Goal: Information Seeking & Learning: Learn about a topic

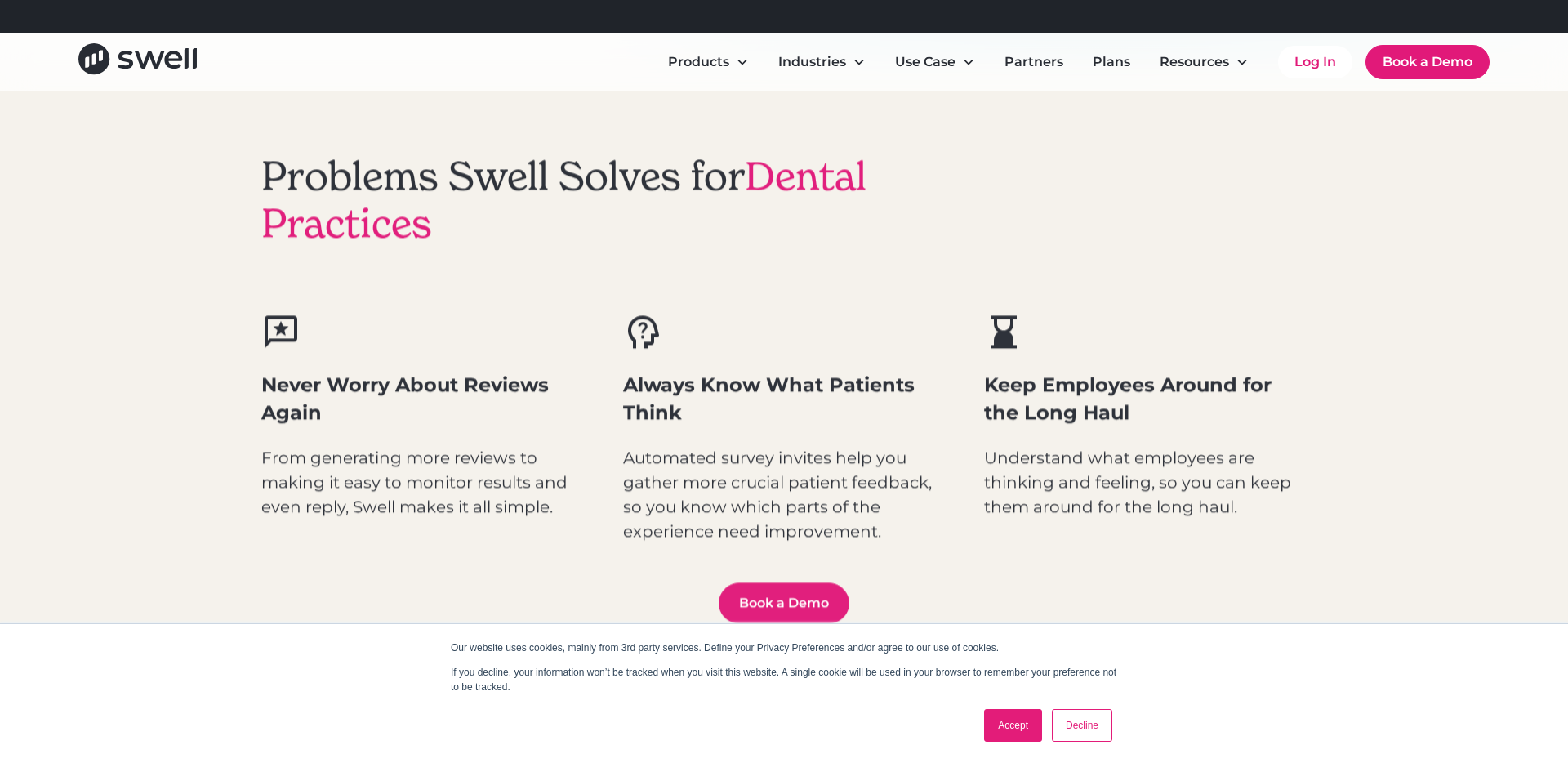
scroll to position [765, 0]
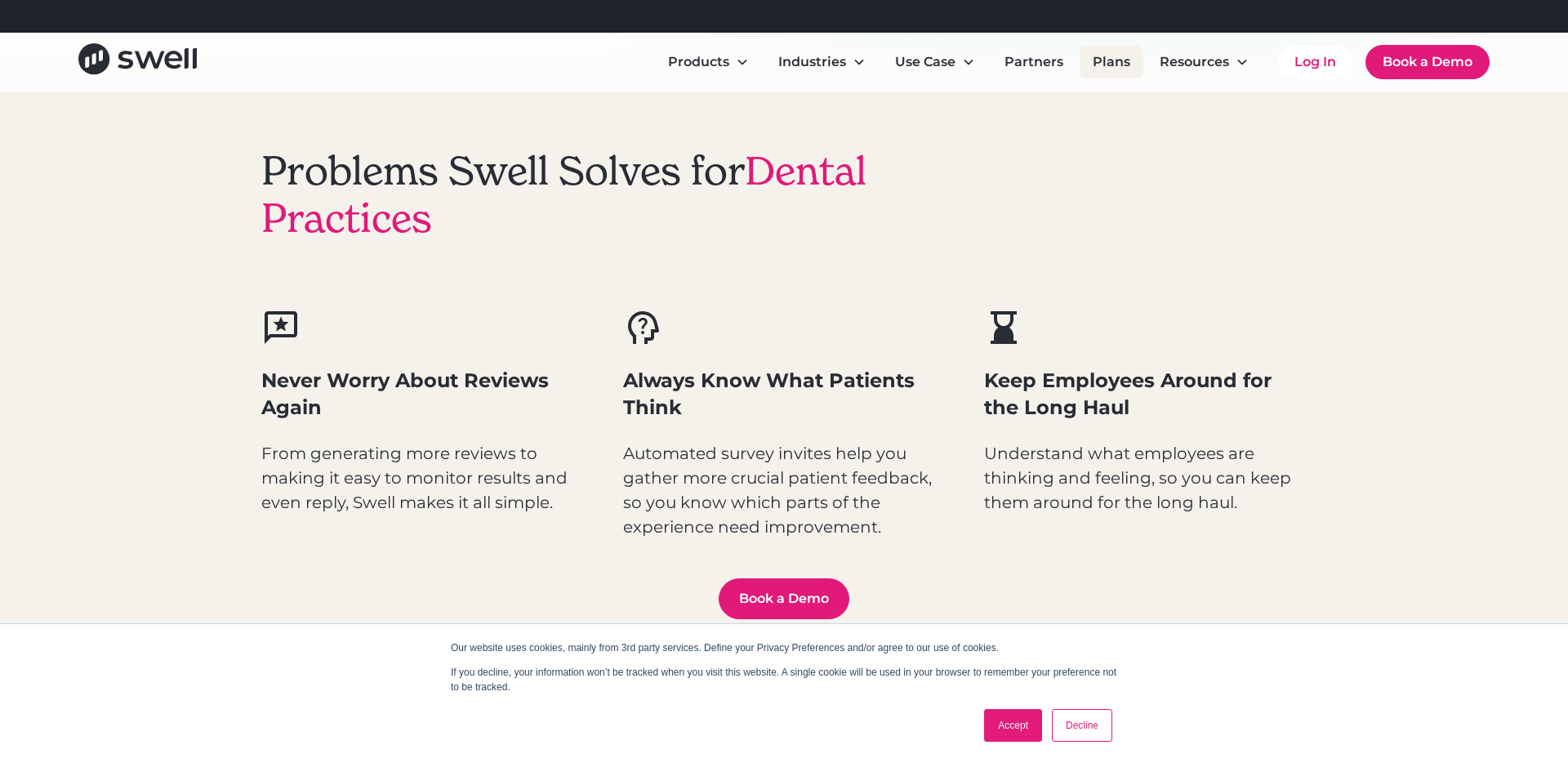
click at [1107, 62] on link "Plans" at bounding box center [1111, 62] width 64 height 32
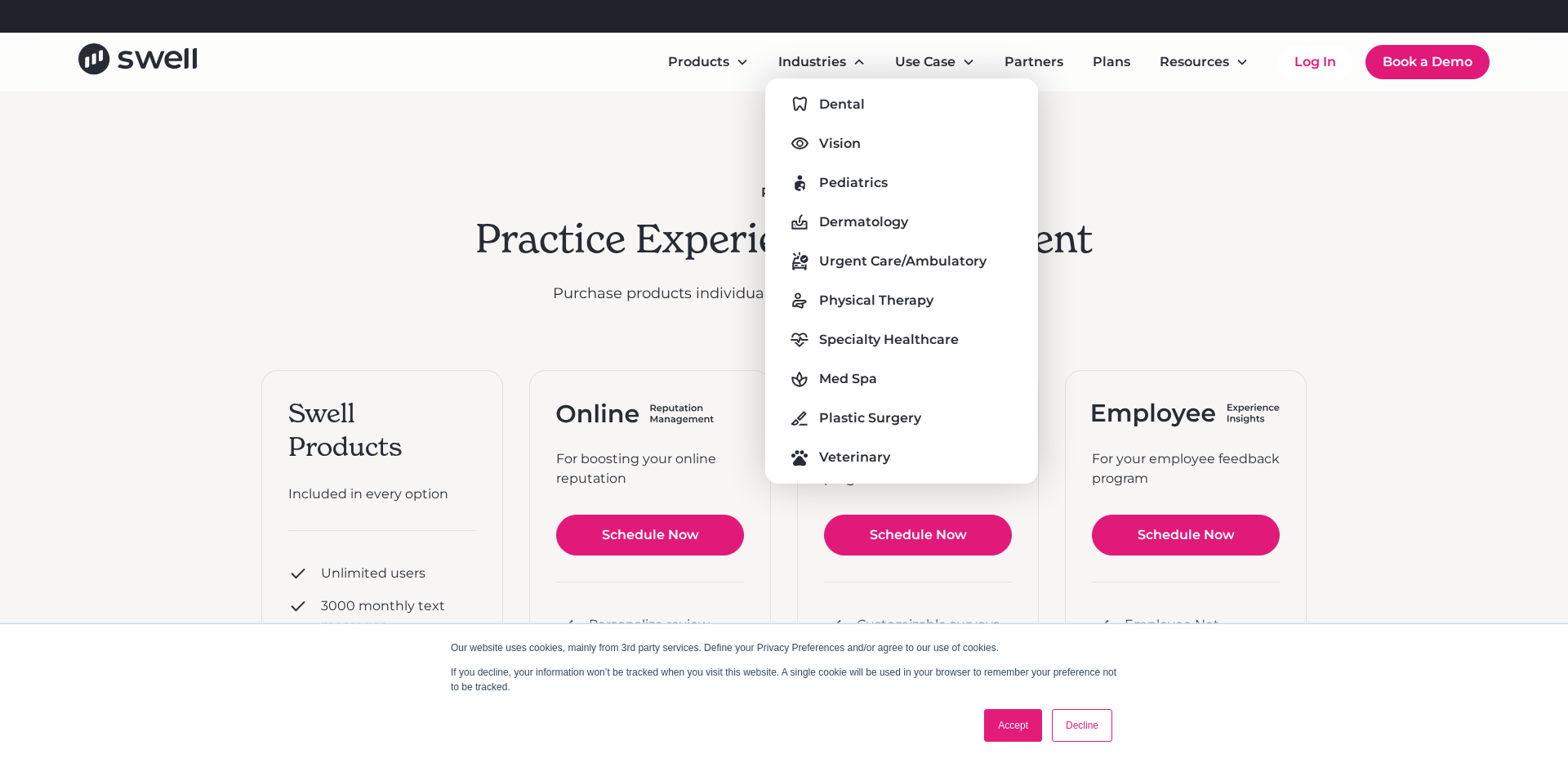
click at [856, 120] on div "Dental Vision Pediatrics Dermatology Urgent Care/Ambulatory Physical Therapy Sp…" at bounding box center [901, 280] width 247 height 379
click at [842, 107] on div "Dental" at bounding box center [841, 105] width 46 height 20
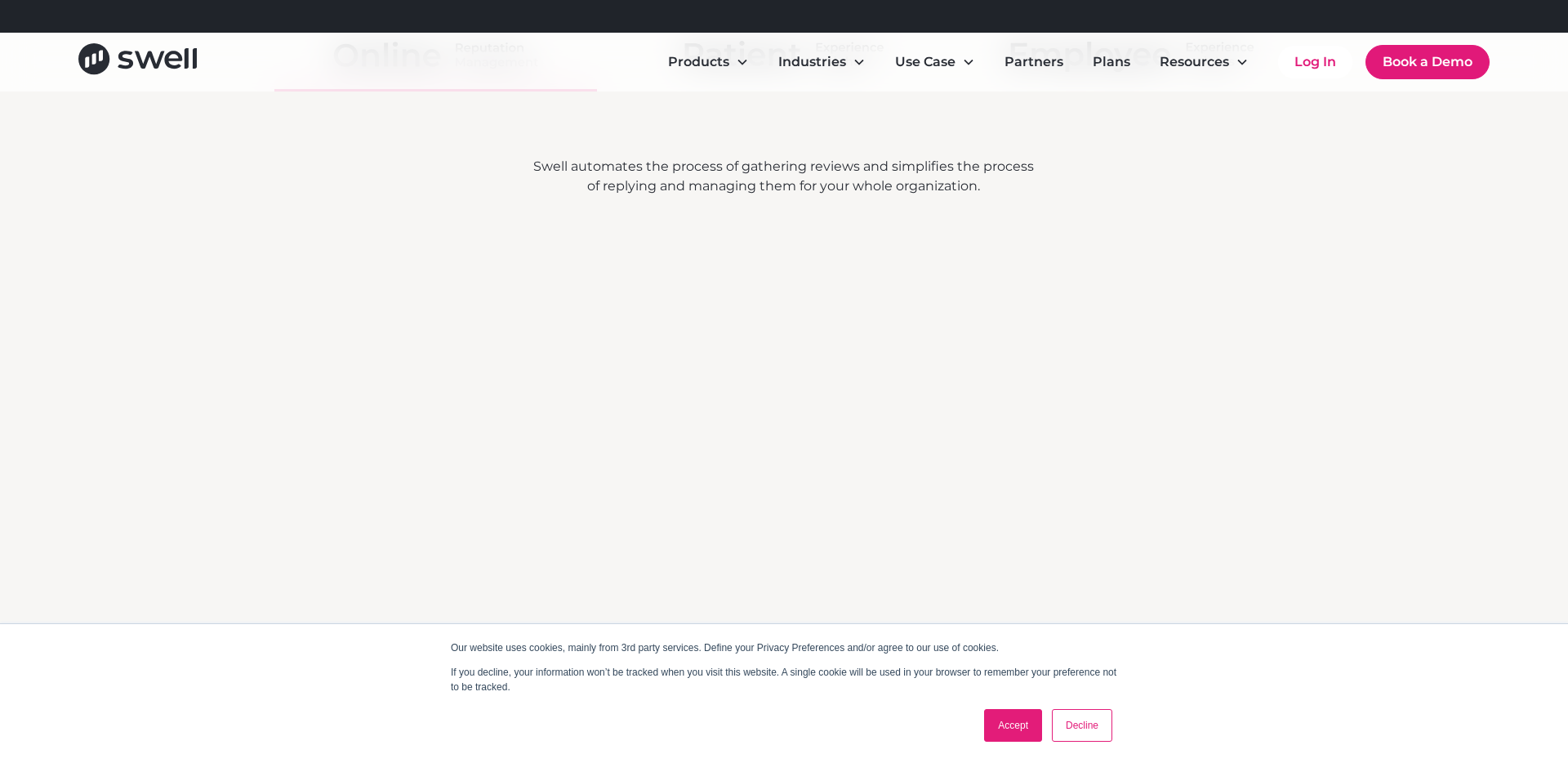
scroll to position [3205, 0]
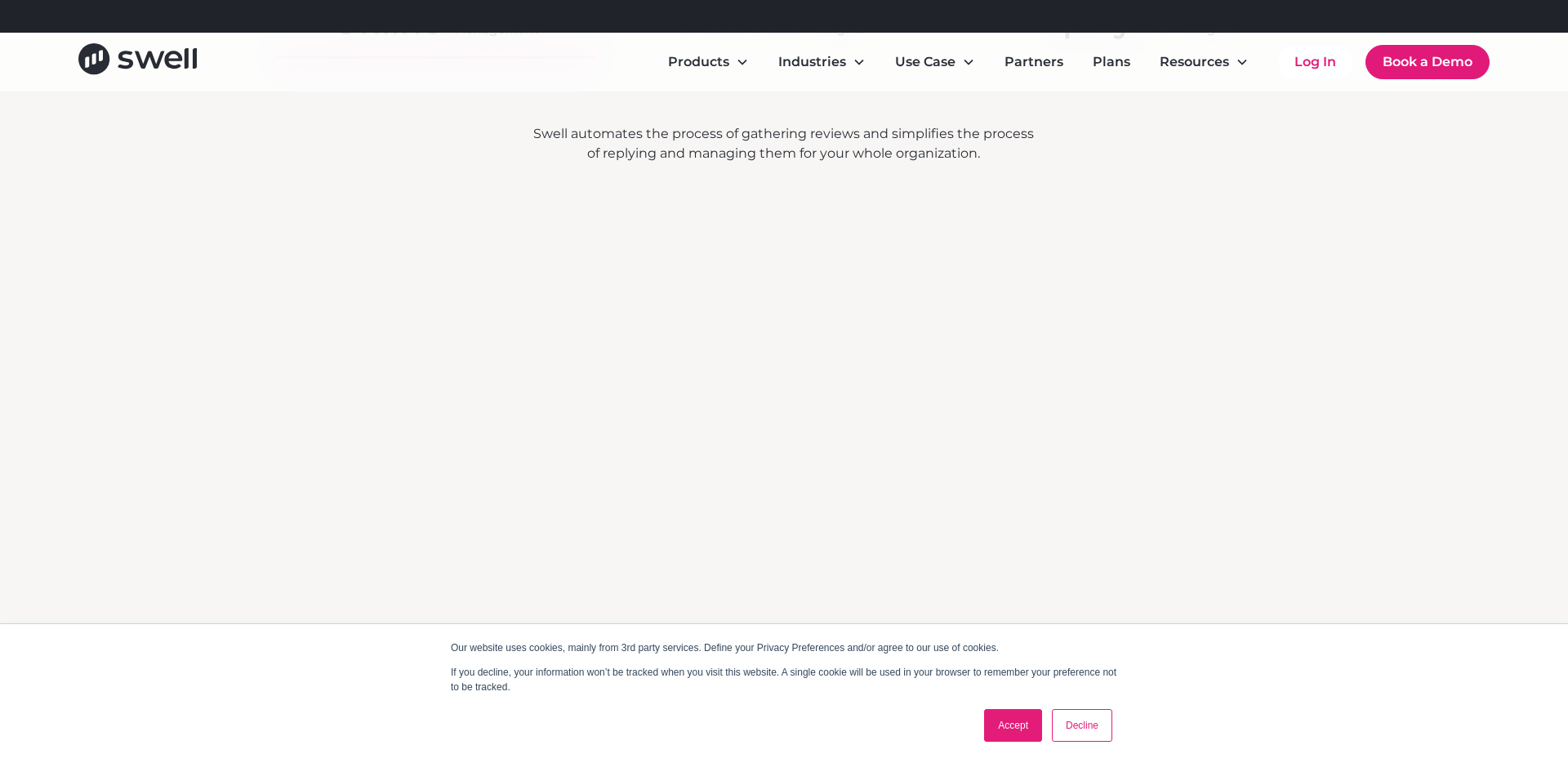
click at [1025, 731] on link "Accept" at bounding box center [1012, 725] width 58 height 32
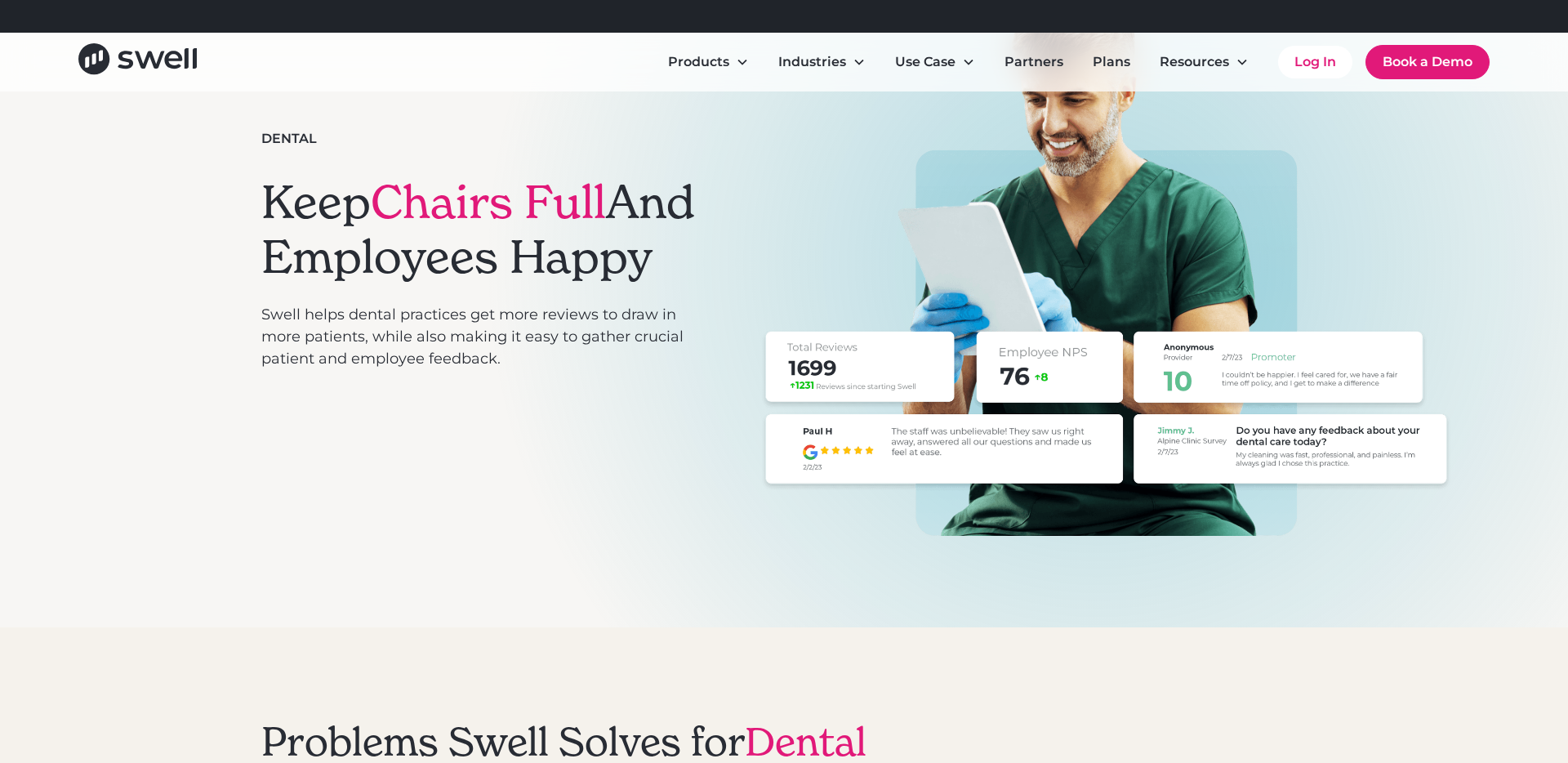
scroll to position [0, 0]
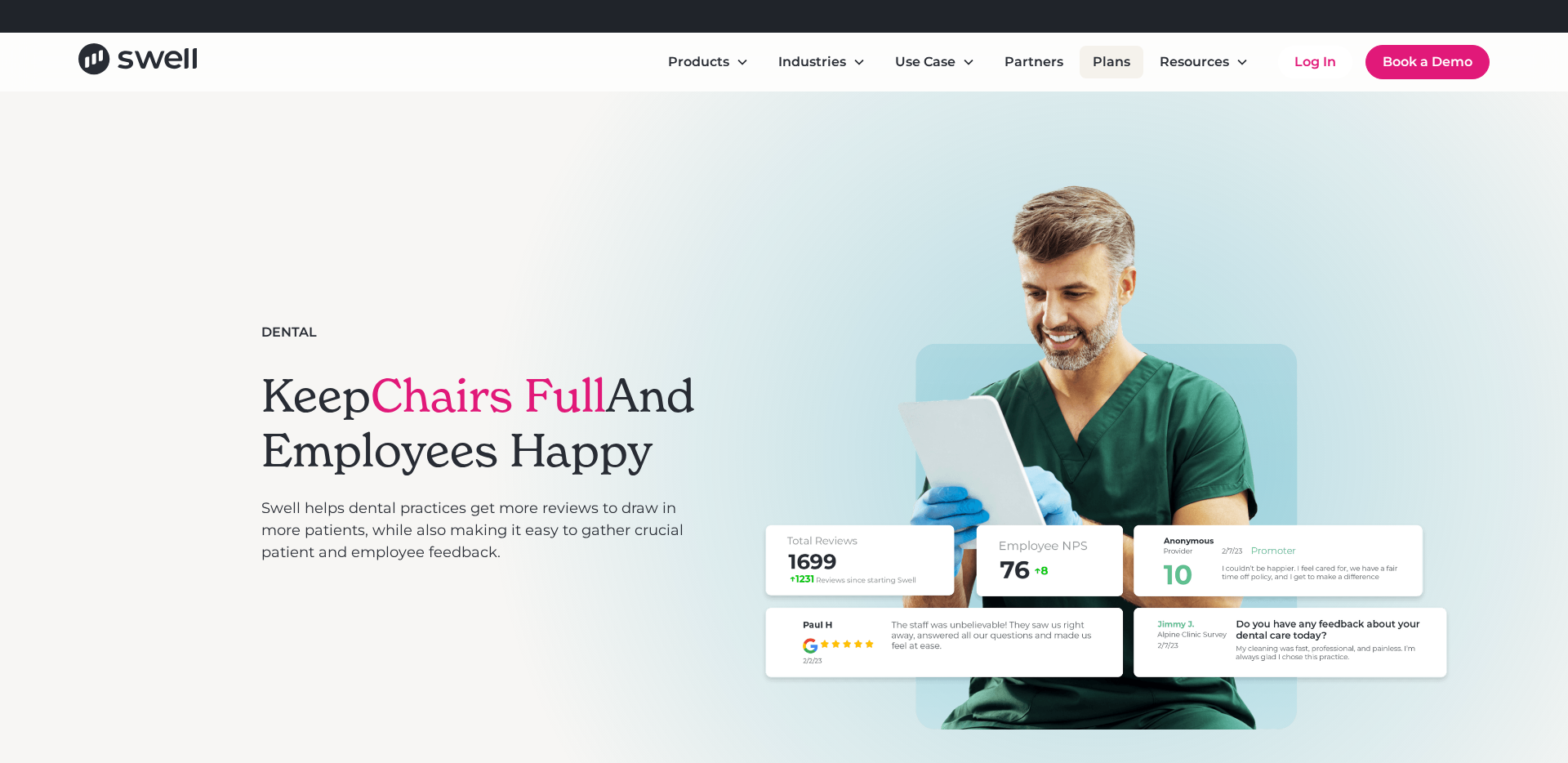
click at [1091, 55] on link "Plans" at bounding box center [1111, 62] width 64 height 32
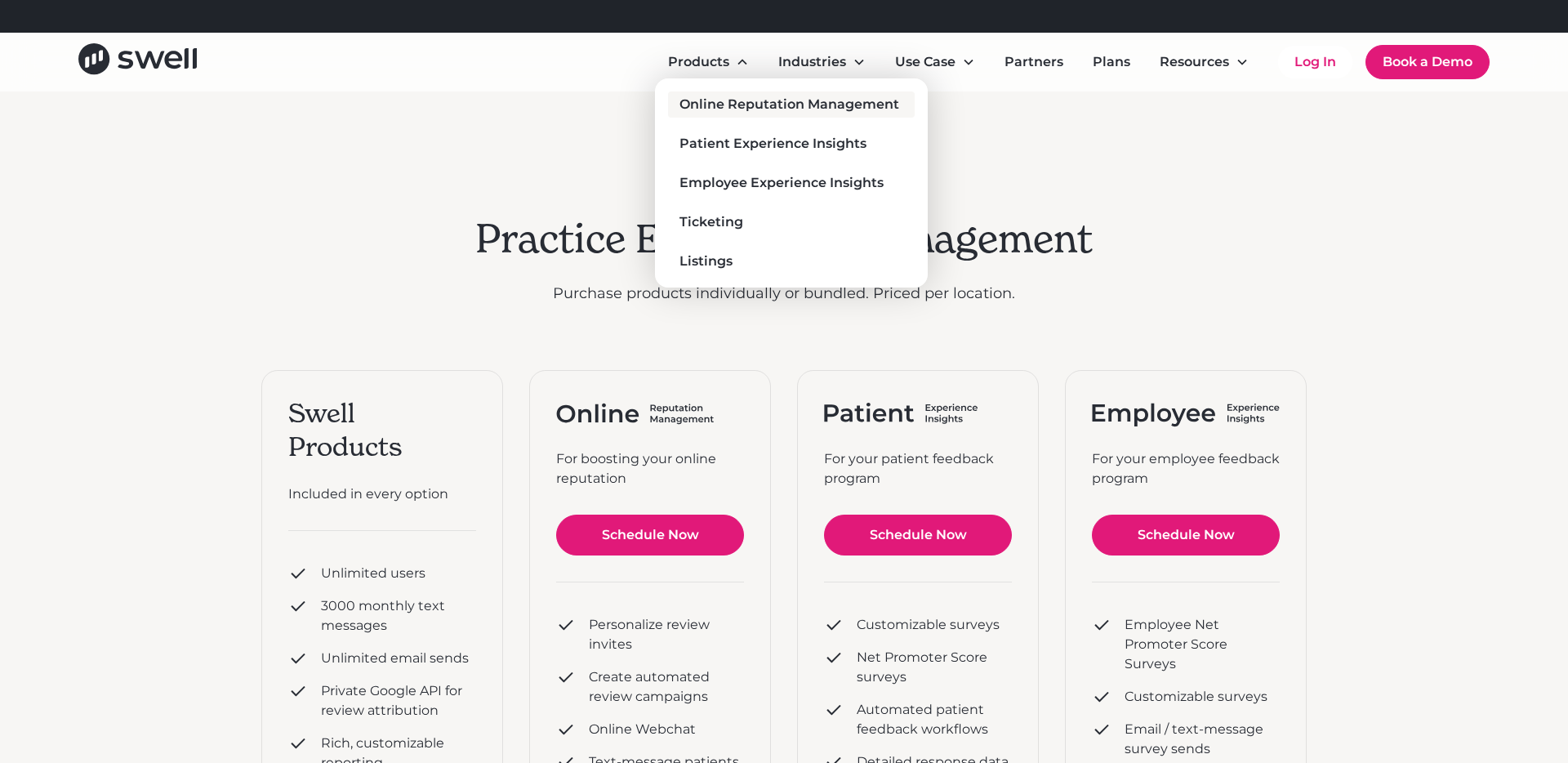
click at [840, 105] on div "Online Reputation Management" at bounding box center [788, 105] width 219 height 20
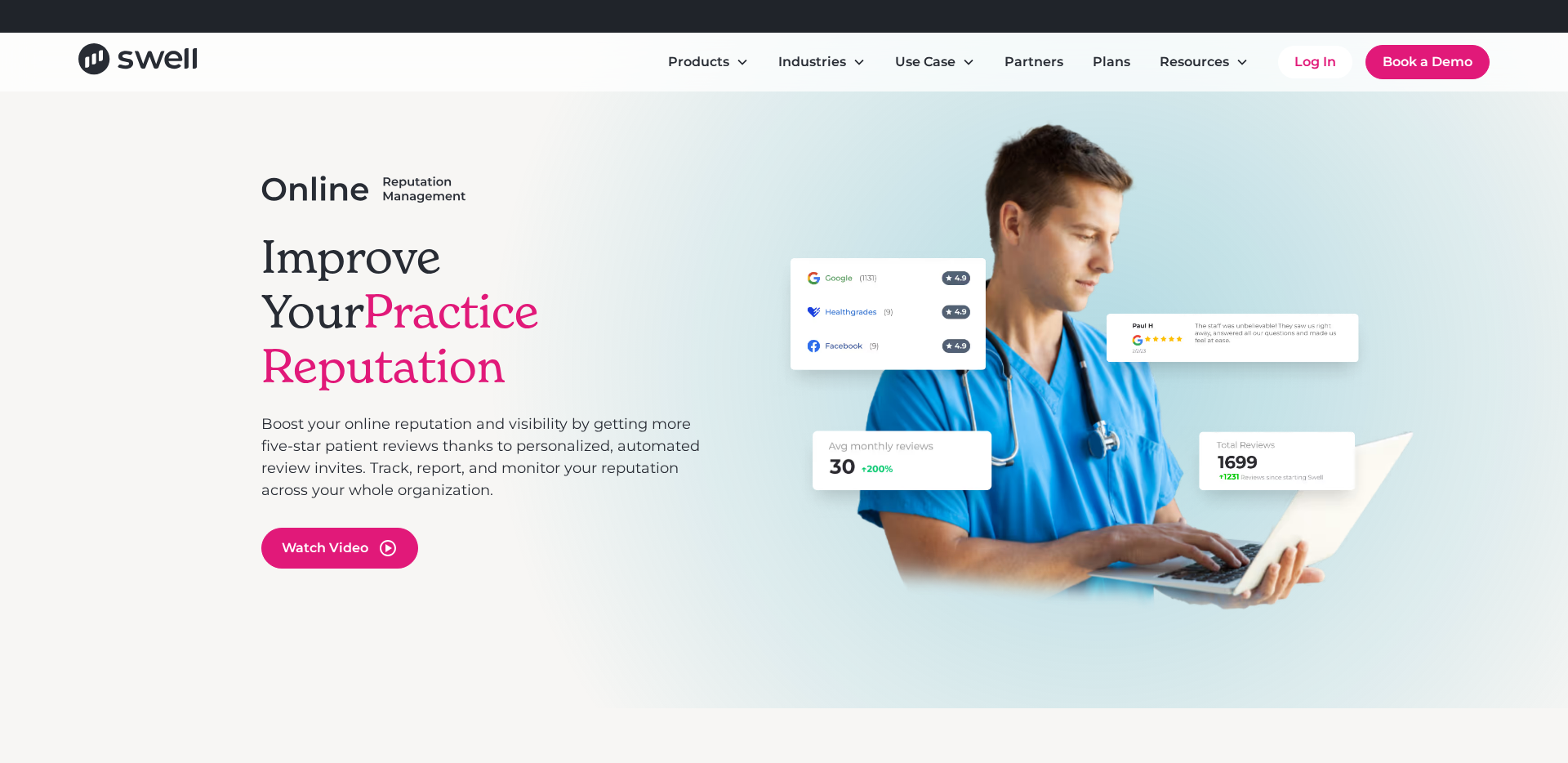
scroll to position [79, 0]
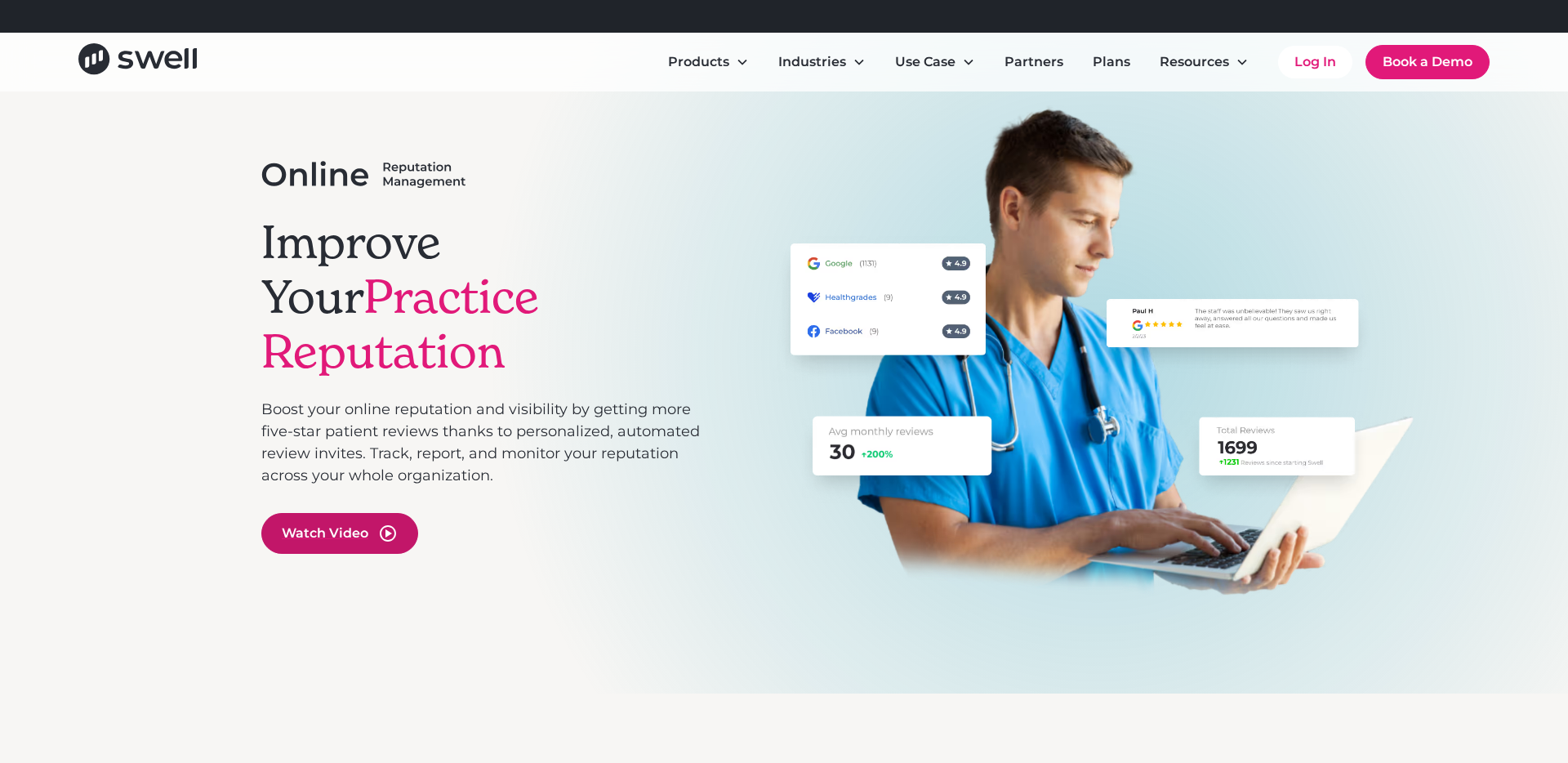
click at [351, 513] on div "Watch Video" at bounding box center [339, 533] width 157 height 41
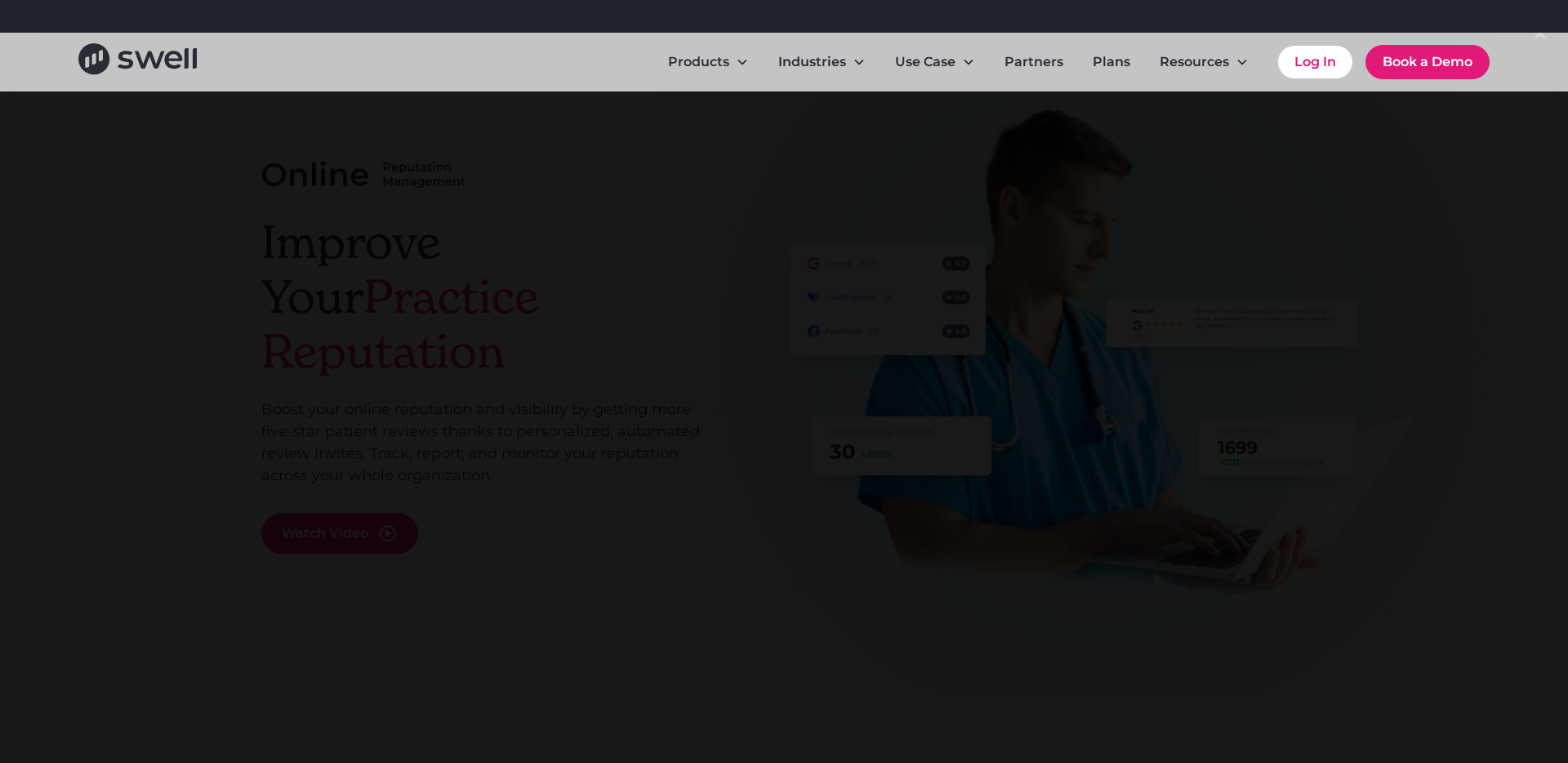
click at [215, 492] on div at bounding box center [784, 381] width 1568 height 733
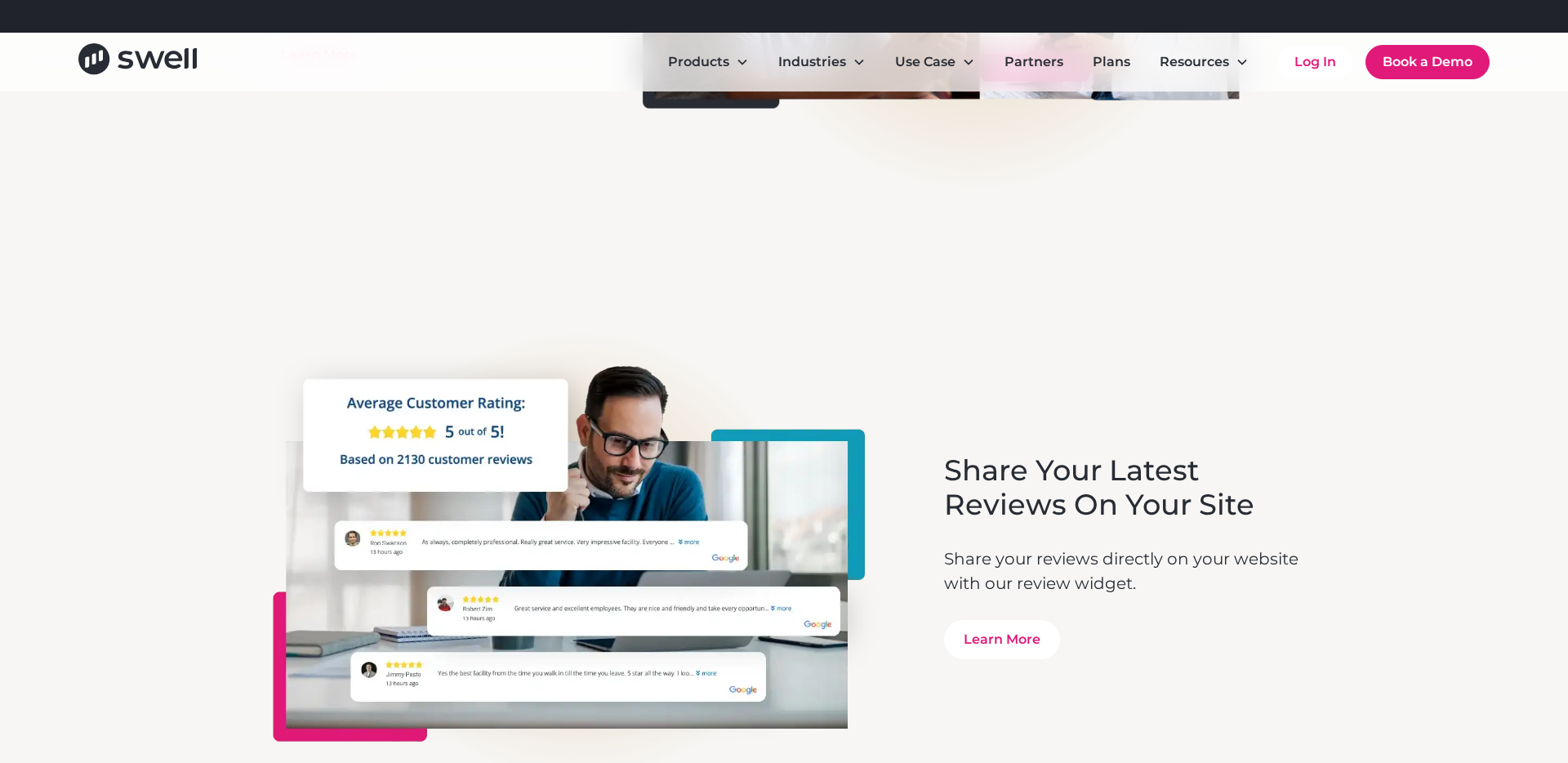
scroll to position [4484, 0]
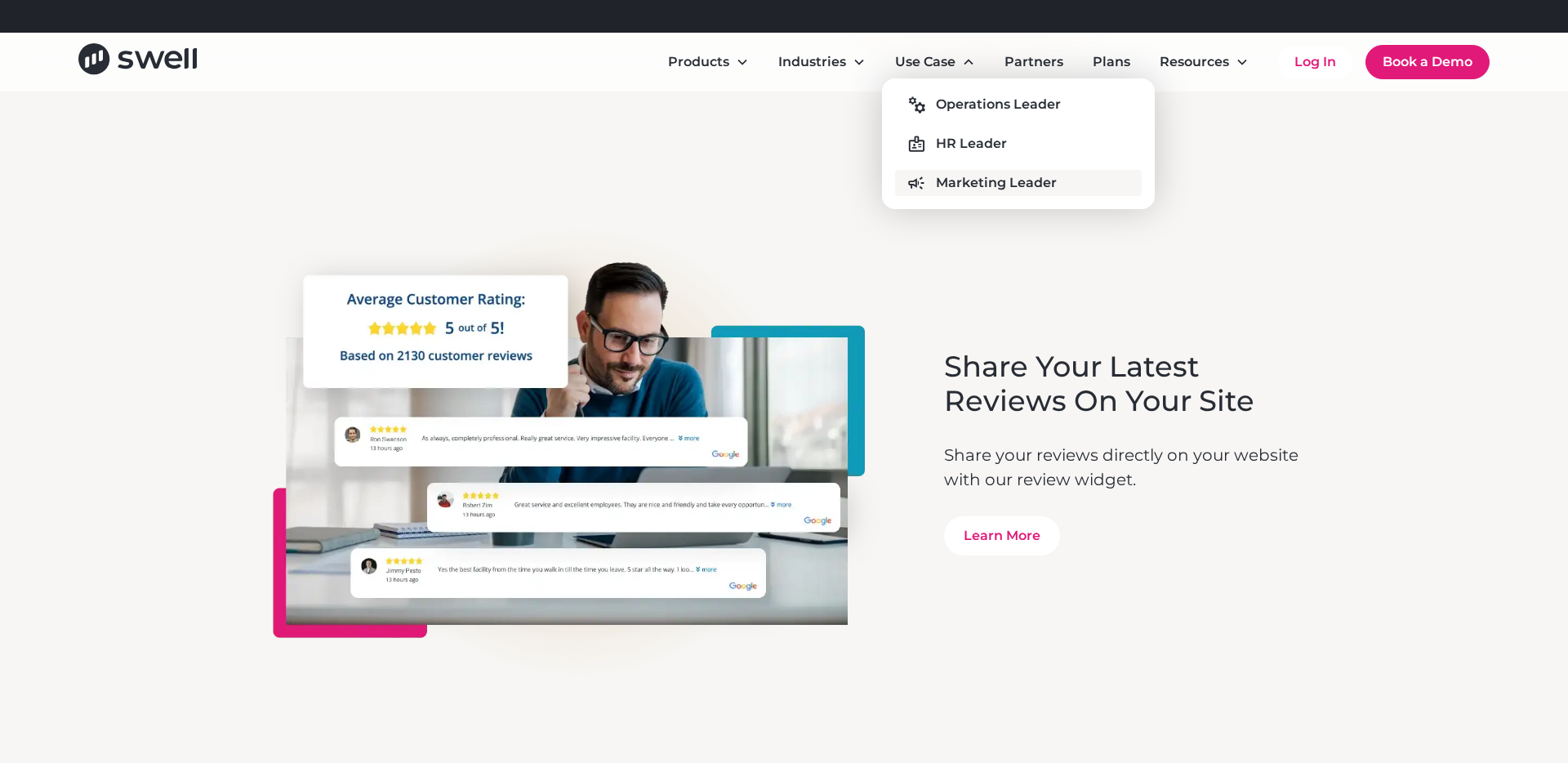
click at [1009, 183] on div "Marketing Leader" at bounding box center [995, 182] width 121 height 20
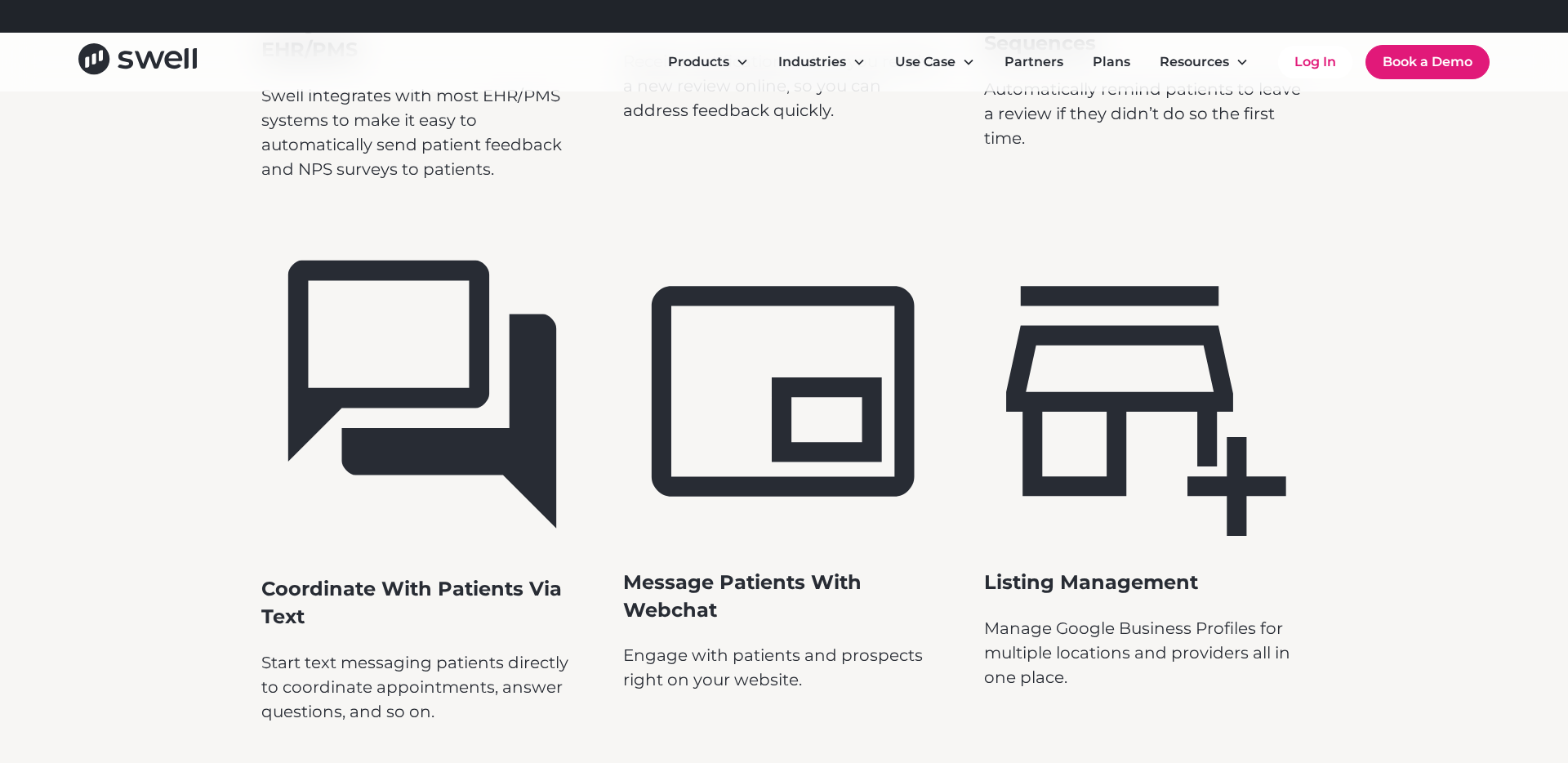
scroll to position [7606, 0]
